Goal: Task Accomplishment & Management: Manage account settings

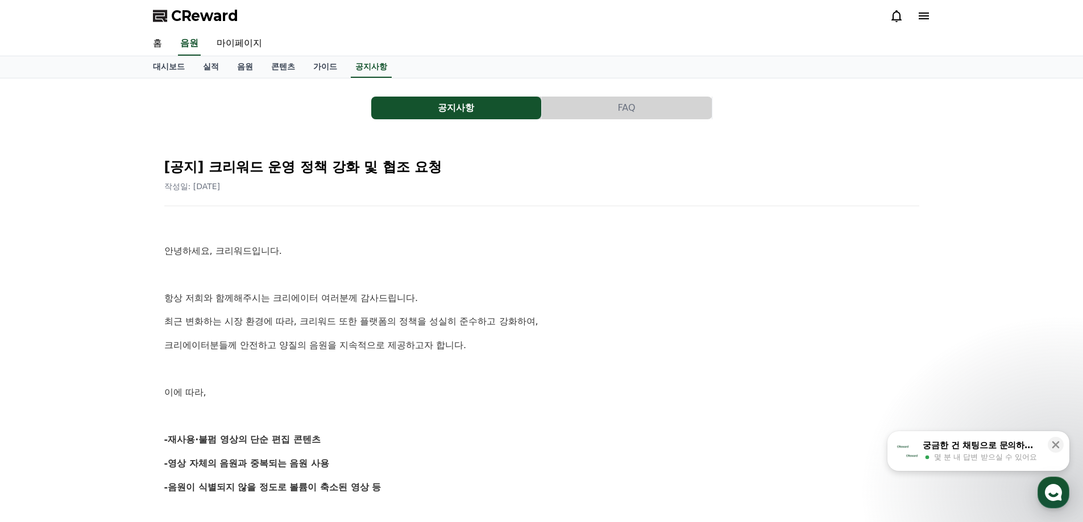
click at [908, 8] on div at bounding box center [910, 16] width 41 height 18
click at [921, 15] on icon at bounding box center [924, 16] width 14 height 14
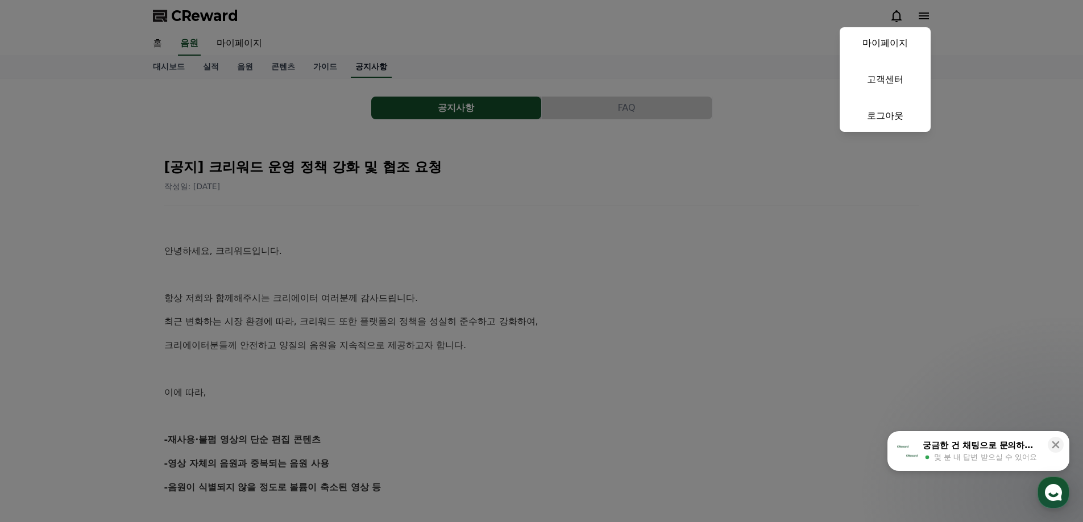
drag, startPoint x: 612, startPoint y: 103, endPoint x: 378, endPoint y: 70, distance: 236.5
click at [611, 103] on button "close" at bounding box center [541, 261] width 1083 height 522
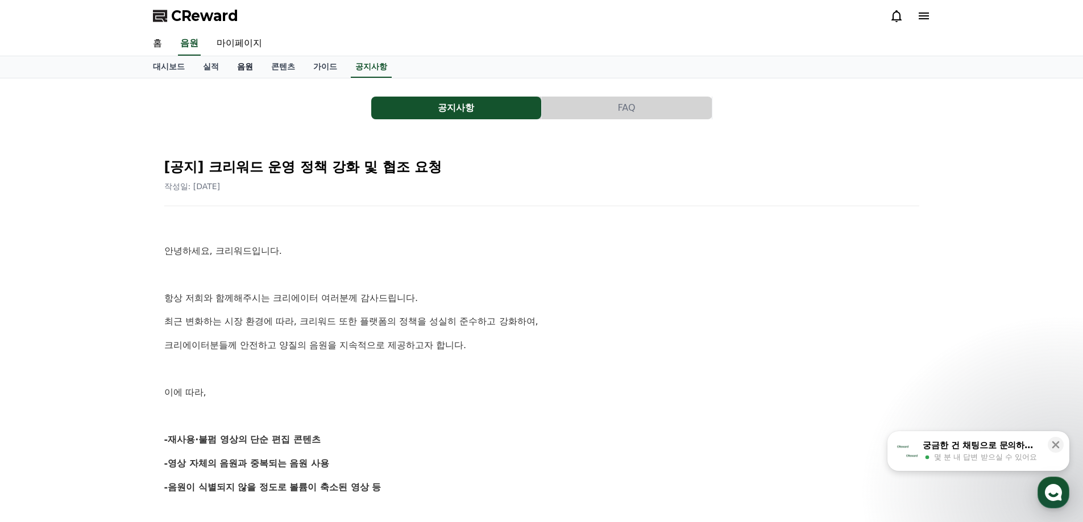
click at [236, 67] on link "음원" at bounding box center [245, 67] width 34 height 22
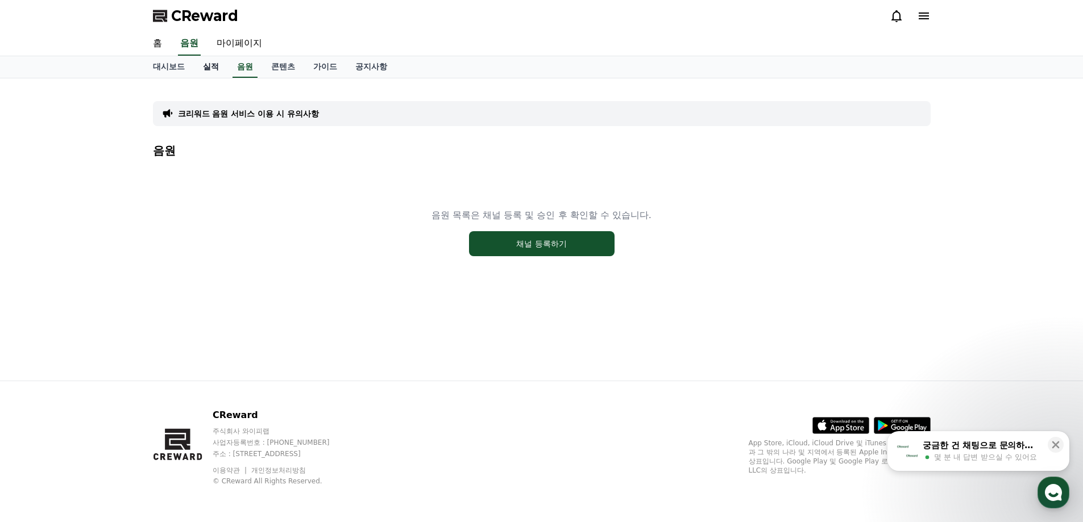
click at [213, 71] on link "실적" at bounding box center [211, 67] width 34 height 22
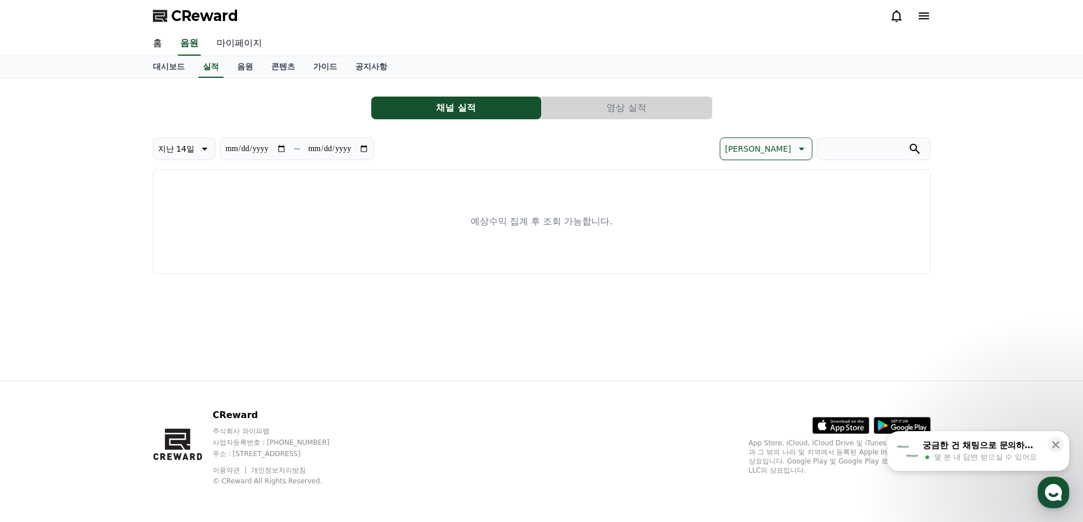
click at [232, 51] on link "마이페이지" at bounding box center [239, 44] width 64 height 24
select select "**********"
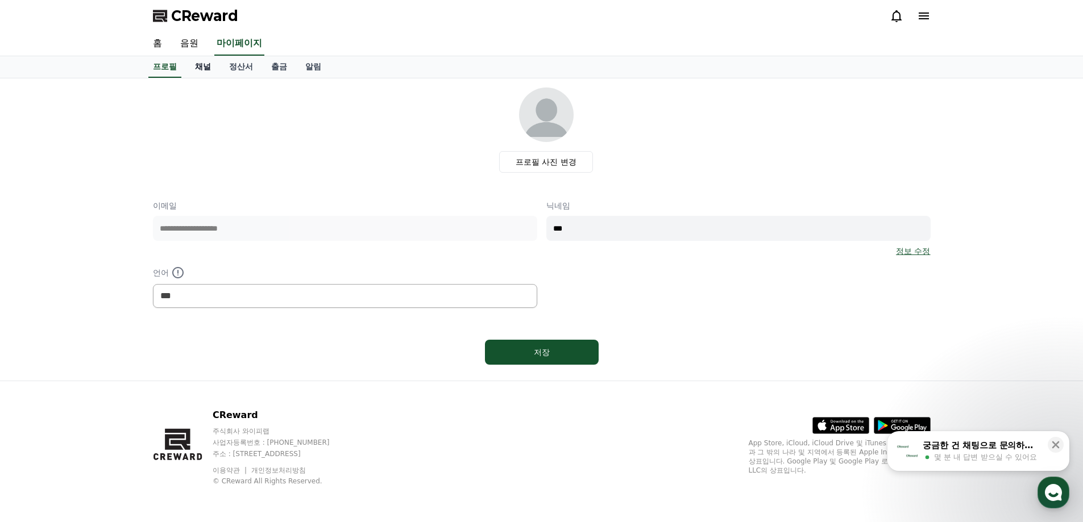
click at [210, 73] on link "채널" at bounding box center [203, 67] width 34 height 22
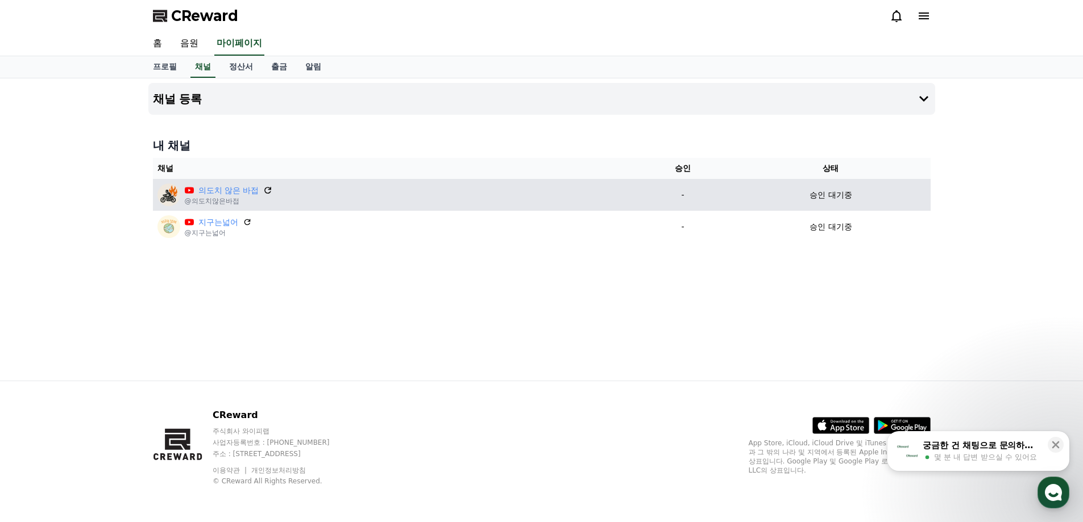
click at [270, 188] on icon at bounding box center [268, 190] width 7 height 7
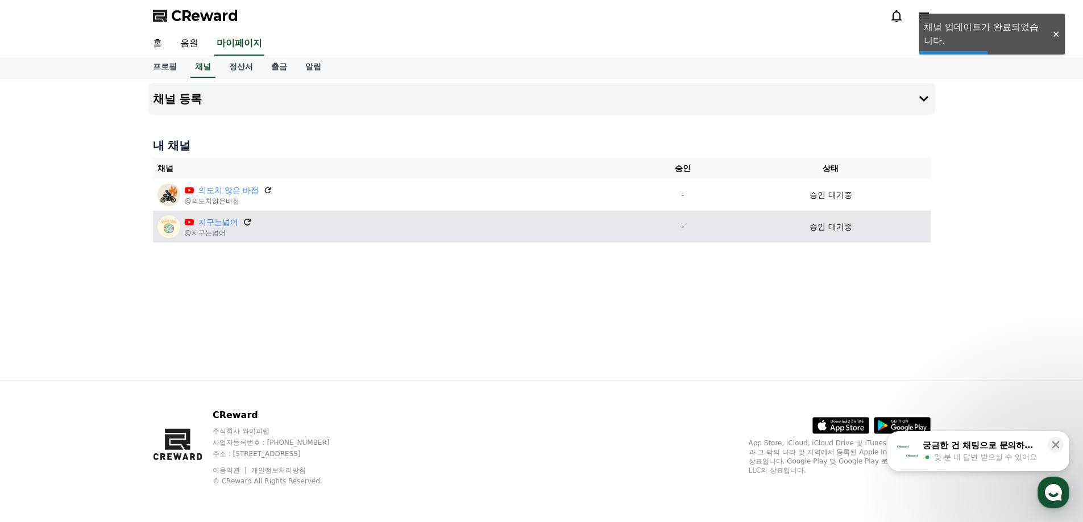
click at [248, 225] on icon at bounding box center [247, 222] width 10 height 10
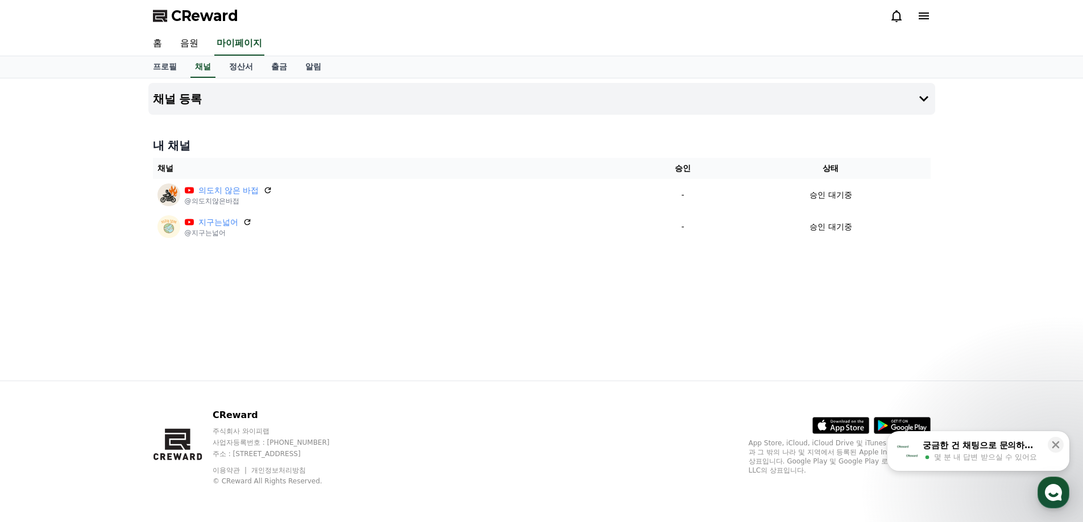
drag, startPoint x: 264, startPoint y: 190, endPoint x: 619, endPoint y: 31, distance: 389.0
click at [264, 190] on icon at bounding box center [267, 190] width 9 height 9
drag, startPoint x: 613, startPoint y: 251, endPoint x: 269, endPoint y: 64, distance: 391.0
click at [280, 68] on link "출금" at bounding box center [279, 67] width 34 height 22
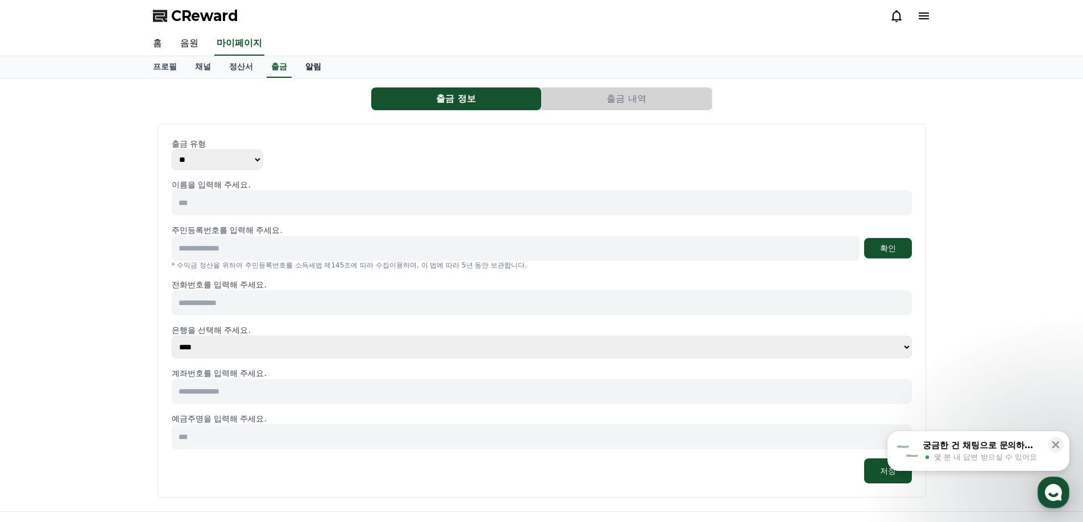
click at [310, 68] on link "알림" at bounding box center [313, 67] width 34 height 22
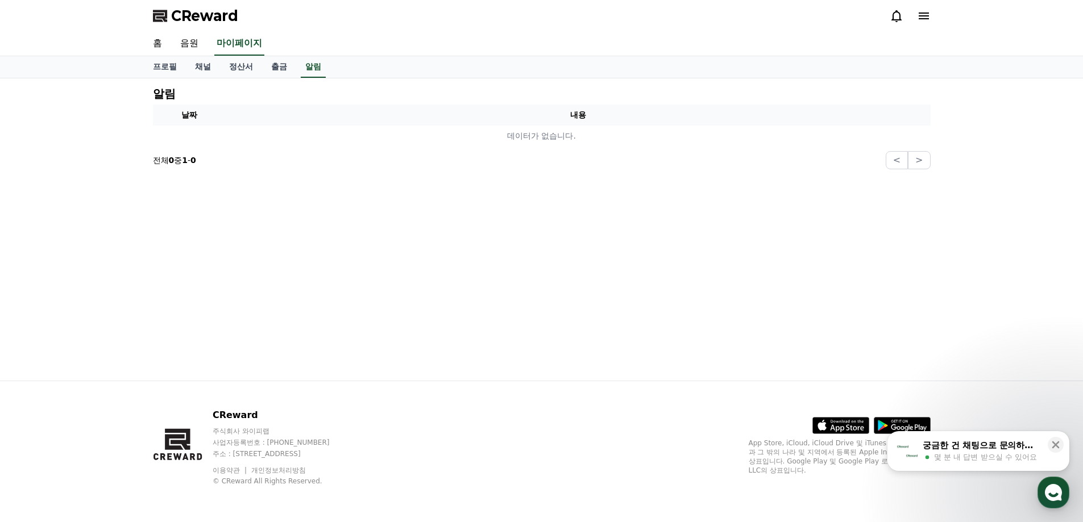
click at [0, 278] on div "알림 날짜 내용 데이터가 없습니다. 전체 0 중 1 - 0 < >" at bounding box center [541, 229] width 1083 height 302
